Goal: Entertainment & Leisure: Browse casually

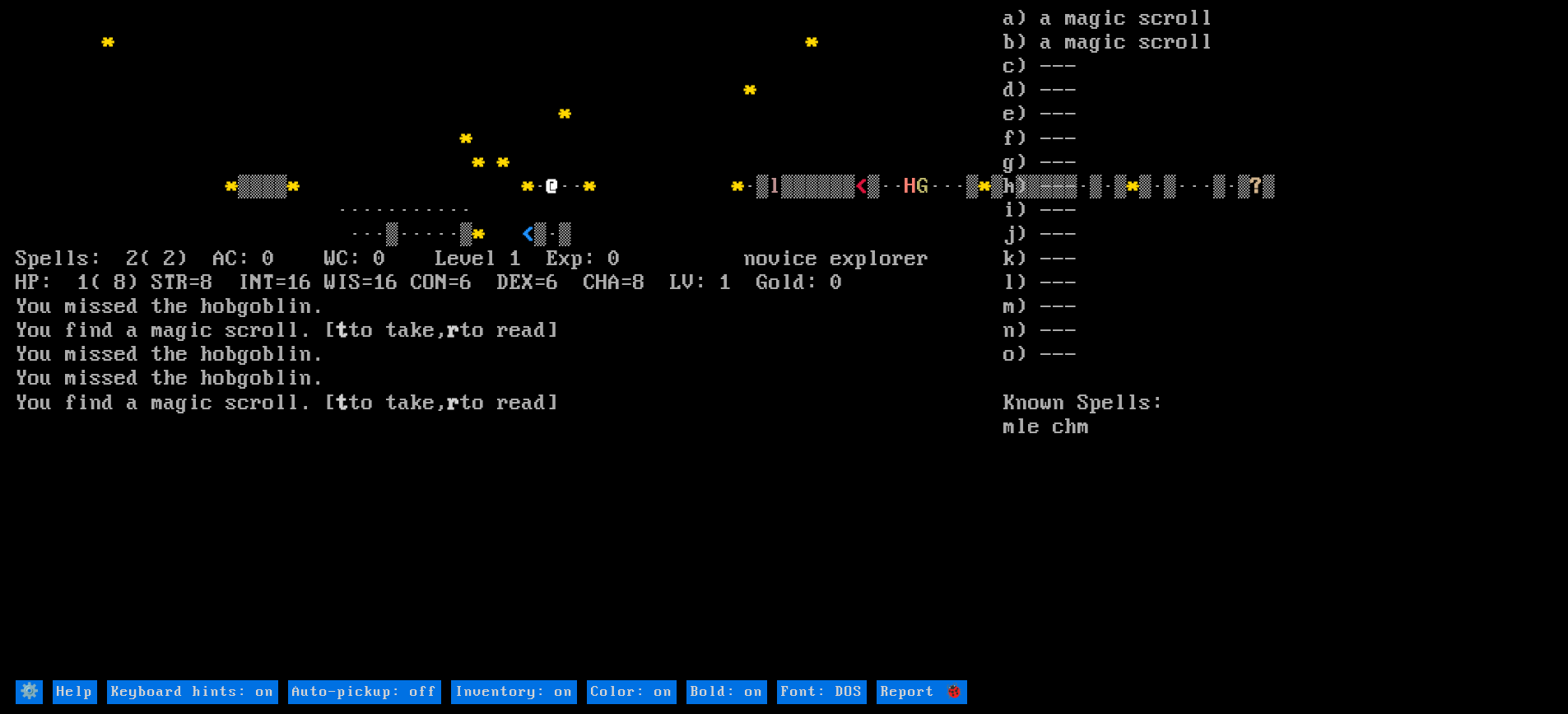
click at [1003, 497] on larn "* * * * * * * * ▒▒▒▒ * * · @ ·· * * ·▒ l ▒▒▒▒▒▒ < ▒·· H G ···▒ * * ? * <" at bounding box center [509, 343] width 988 height 671
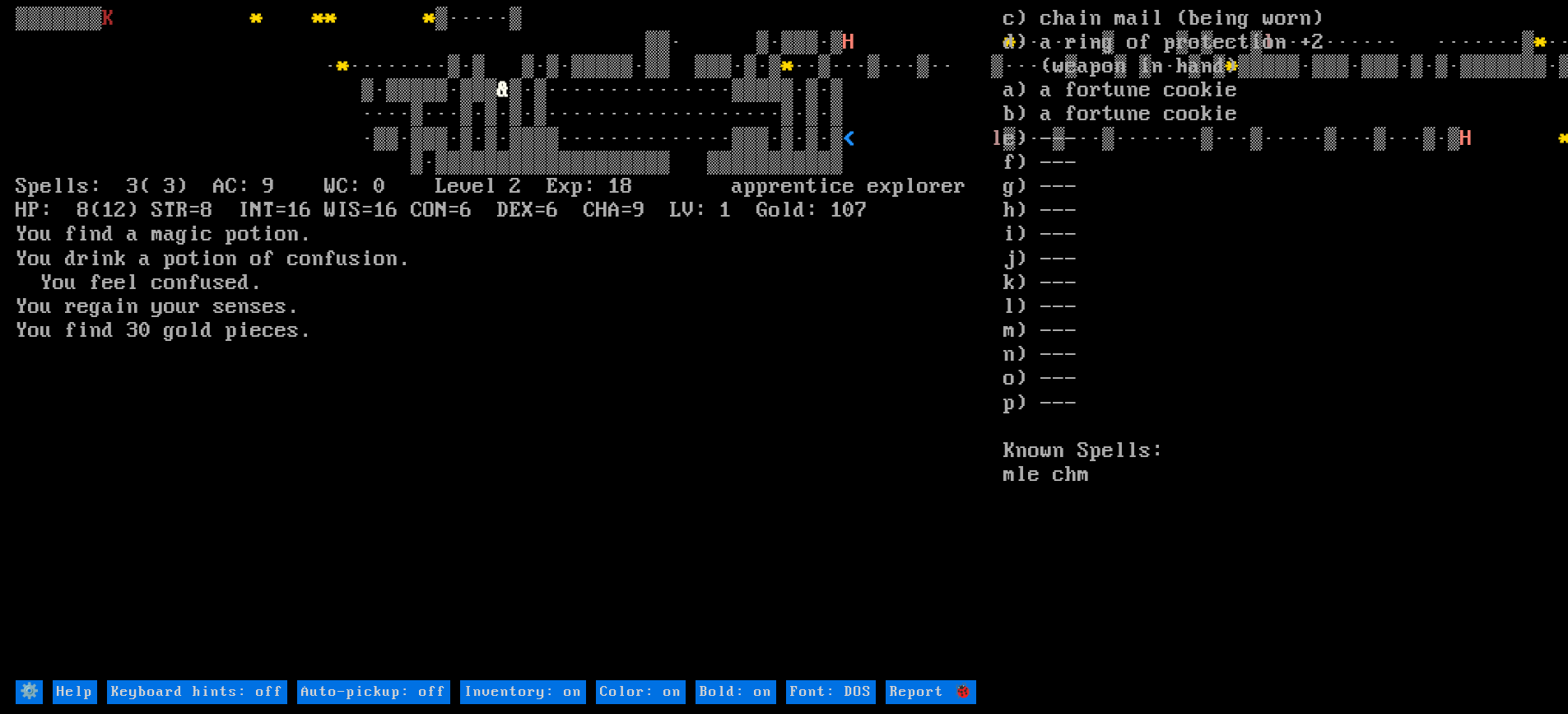
click at [1001, 413] on larn "▒▒▒▒▒▒▒ K * * * * ▒·····▒ ▒▒· ▒·▒▒▒·▒ H * ·······▒ ·▒·▒···▒ l ·········· ······…" at bounding box center [509, 343] width 988 height 671
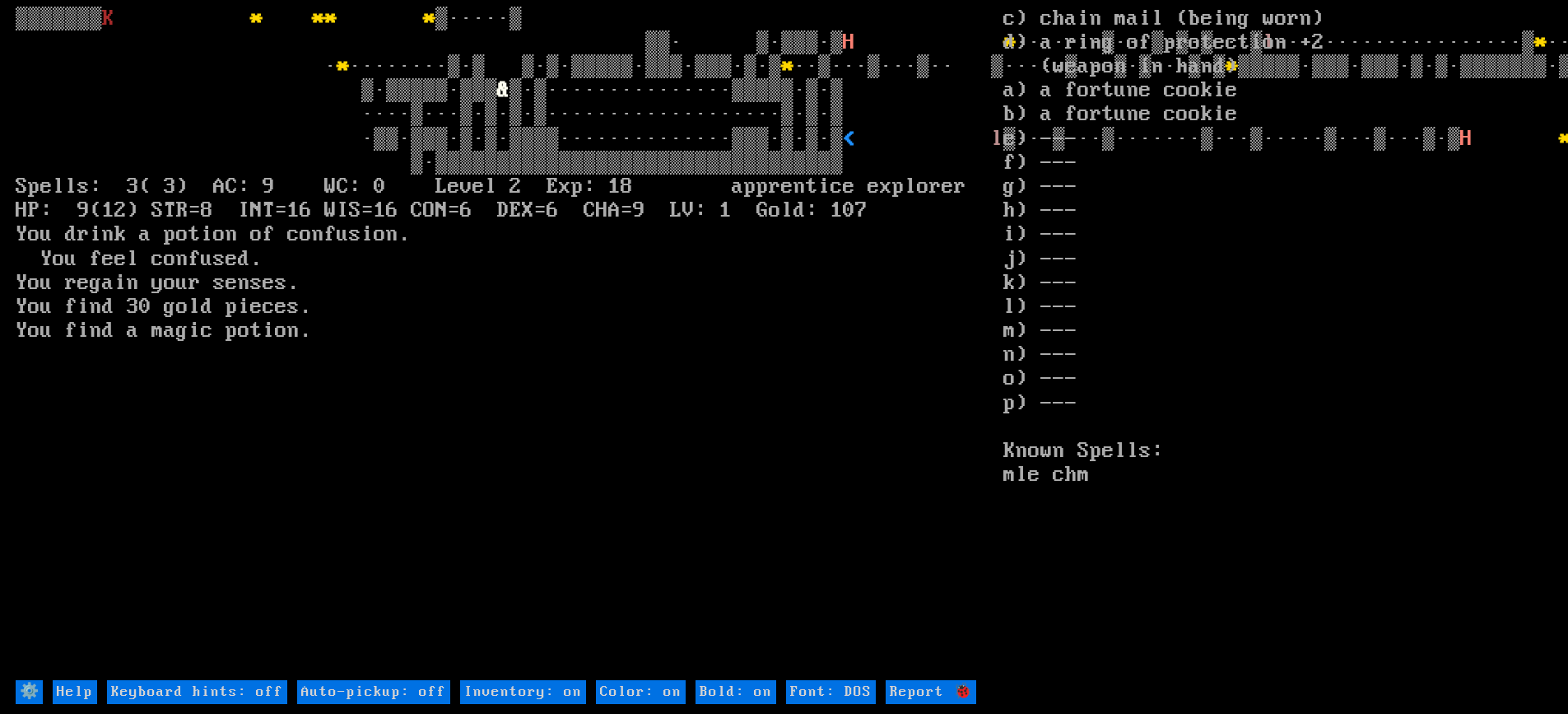
drag, startPoint x: 1001, startPoint y: 413, endPoint x: 1018, endPoint y: 406, distance: 18.4
click at [1018, 406] on larngrid "▒▒▒▒▒▒▒ K * * * * ▒·····▒ ▒▒· ▒·▒▒▒·▒ H * ·······▒···▒·▒·▒···▒ l ··············…" at bounding box center [784, 357] width 1568 height 714
